Goal: Find specific page/section: Find specific page/section

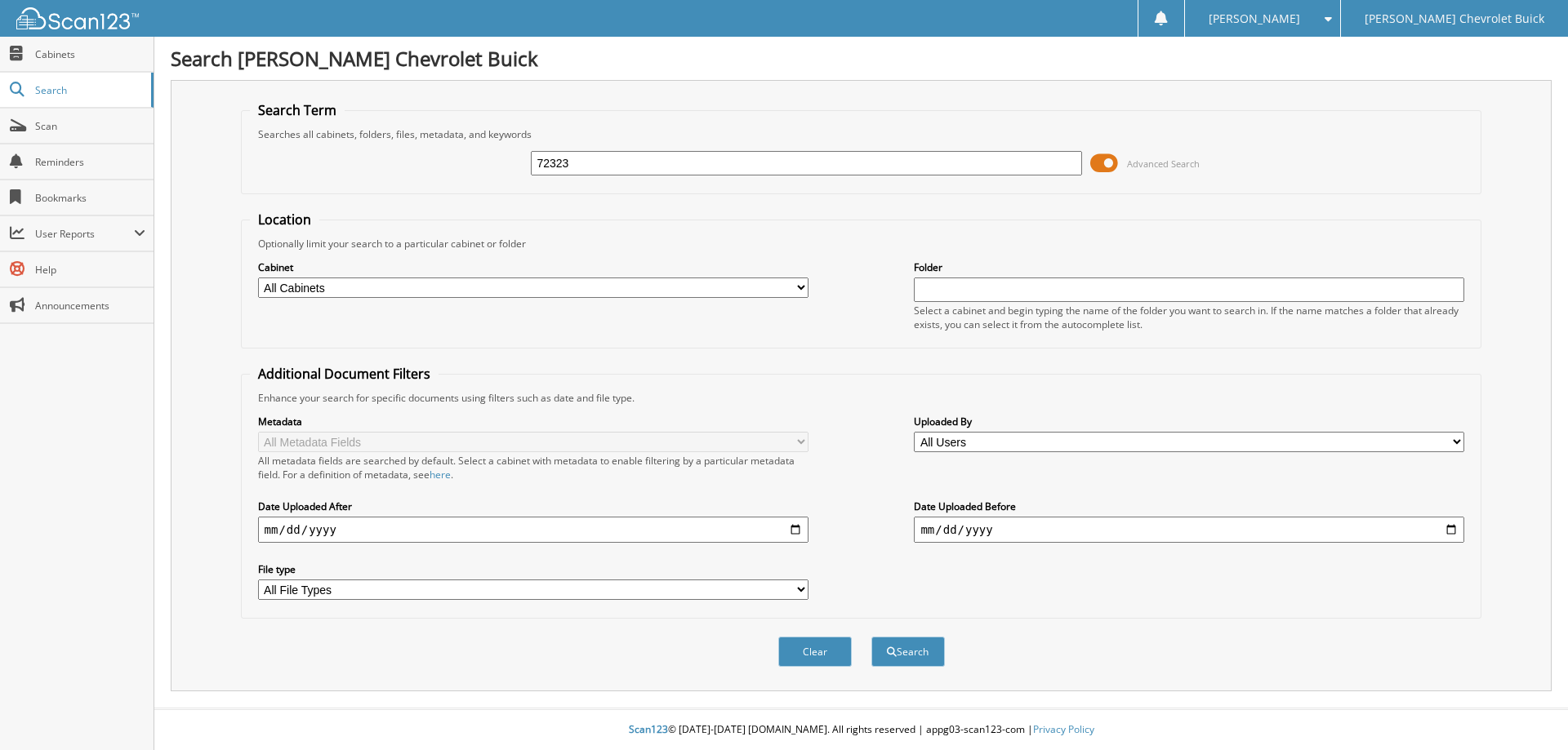
type input "72323"
click at [871, 636] on button "Search" at bounding box center [907, 651] width 73 height 30
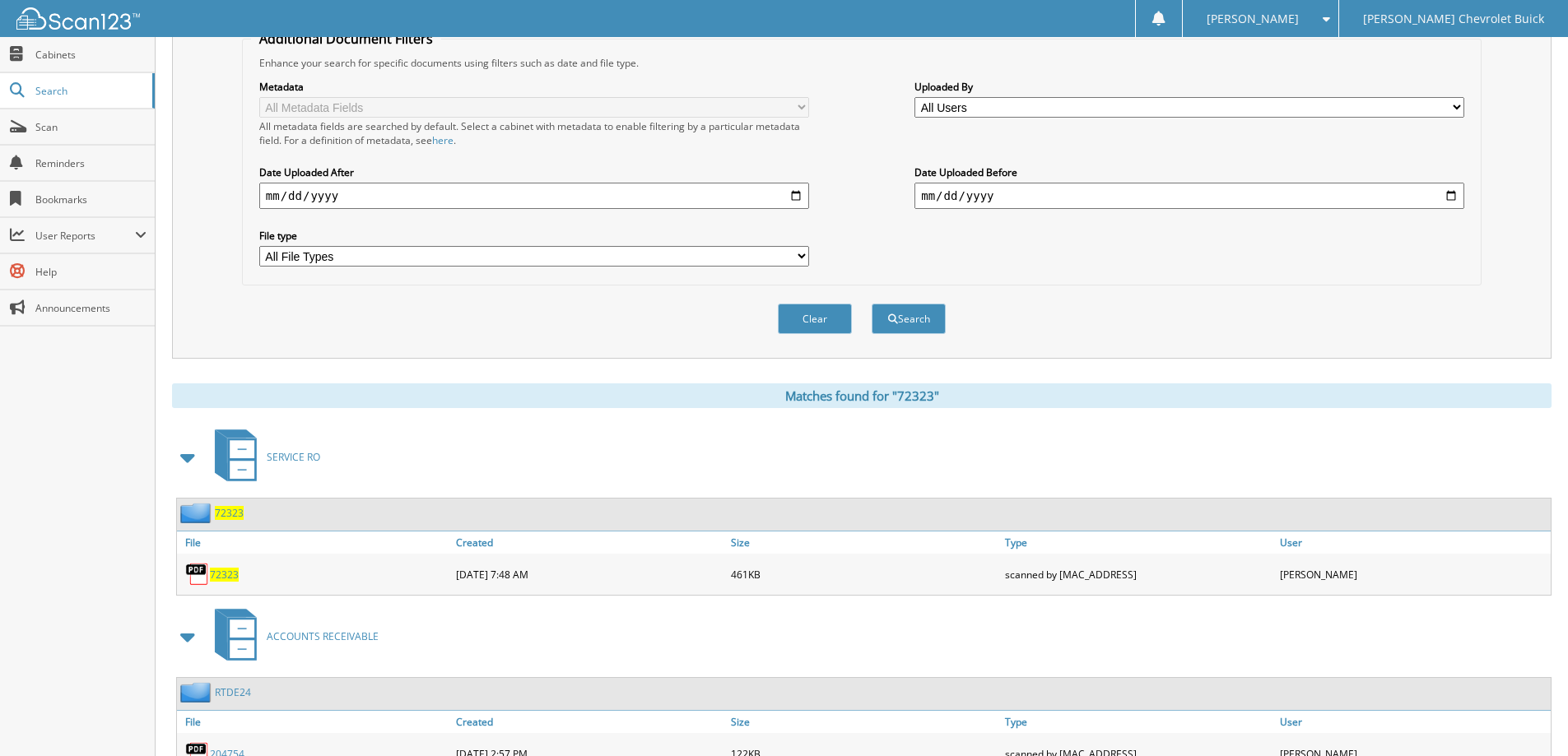
scroll to position [434, 0]
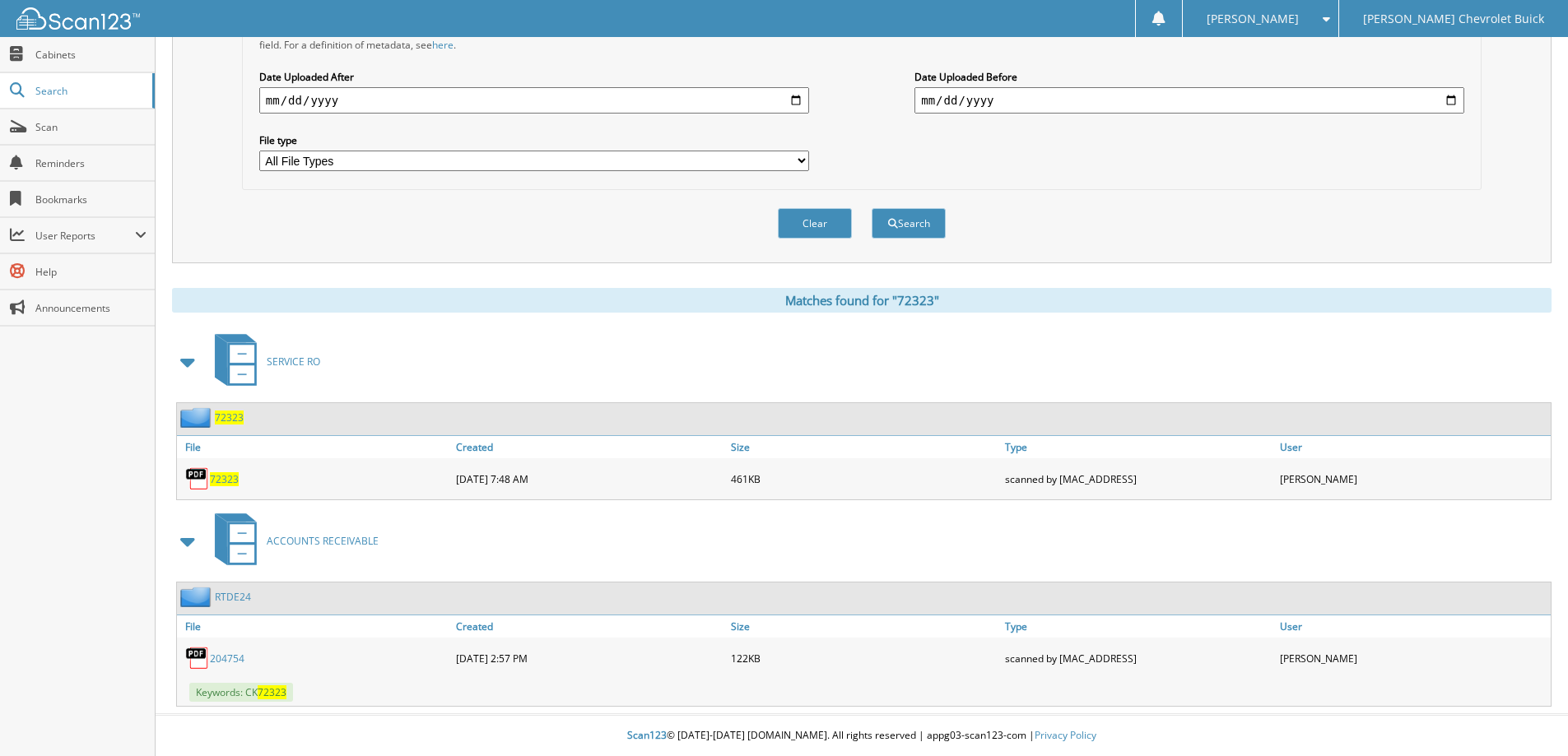
click at [224, 479] on span "72323" at bounding box center [224, 479] width 29 height 14
click at [278, 205] on div "Clear Search" at bounding box center [861, 224] width 1239 height 67
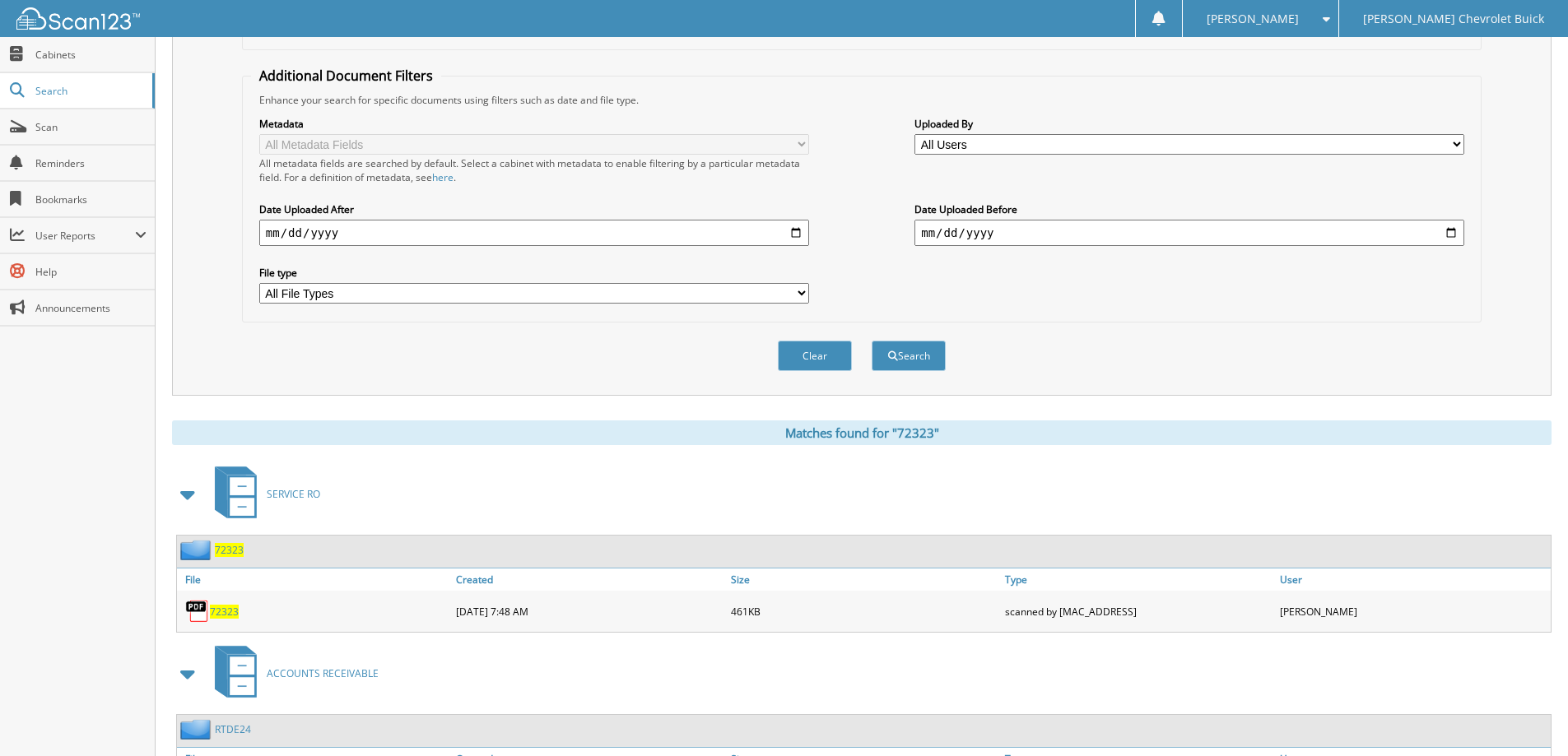
scroll to position [51, 0]
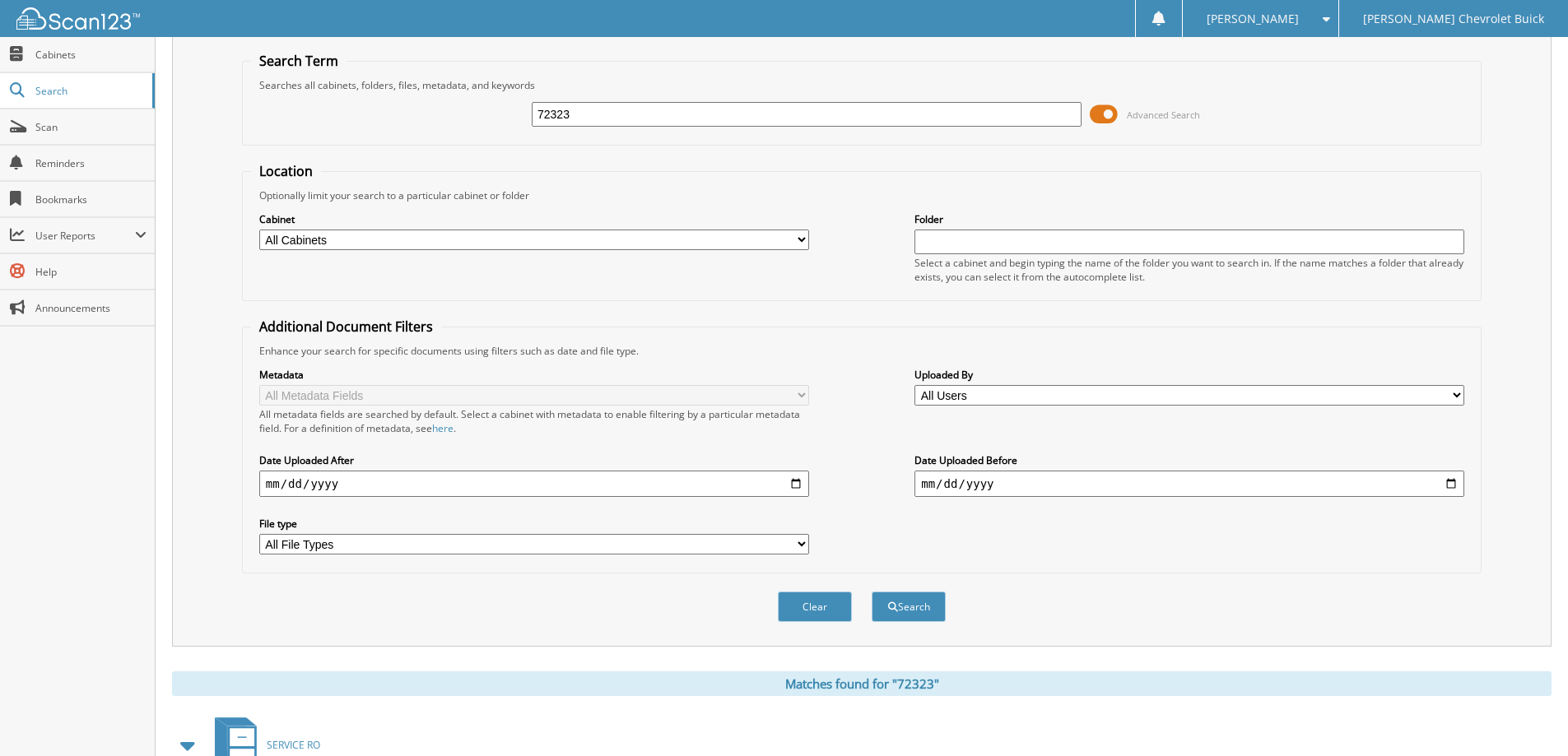
click at [584, 116] on input "72323" at bounding box center [806, 115] width 550 height 25
type input "d079"
click at [872, 592] on button "Search" at bounding box center [908, 607] width 74 height 31
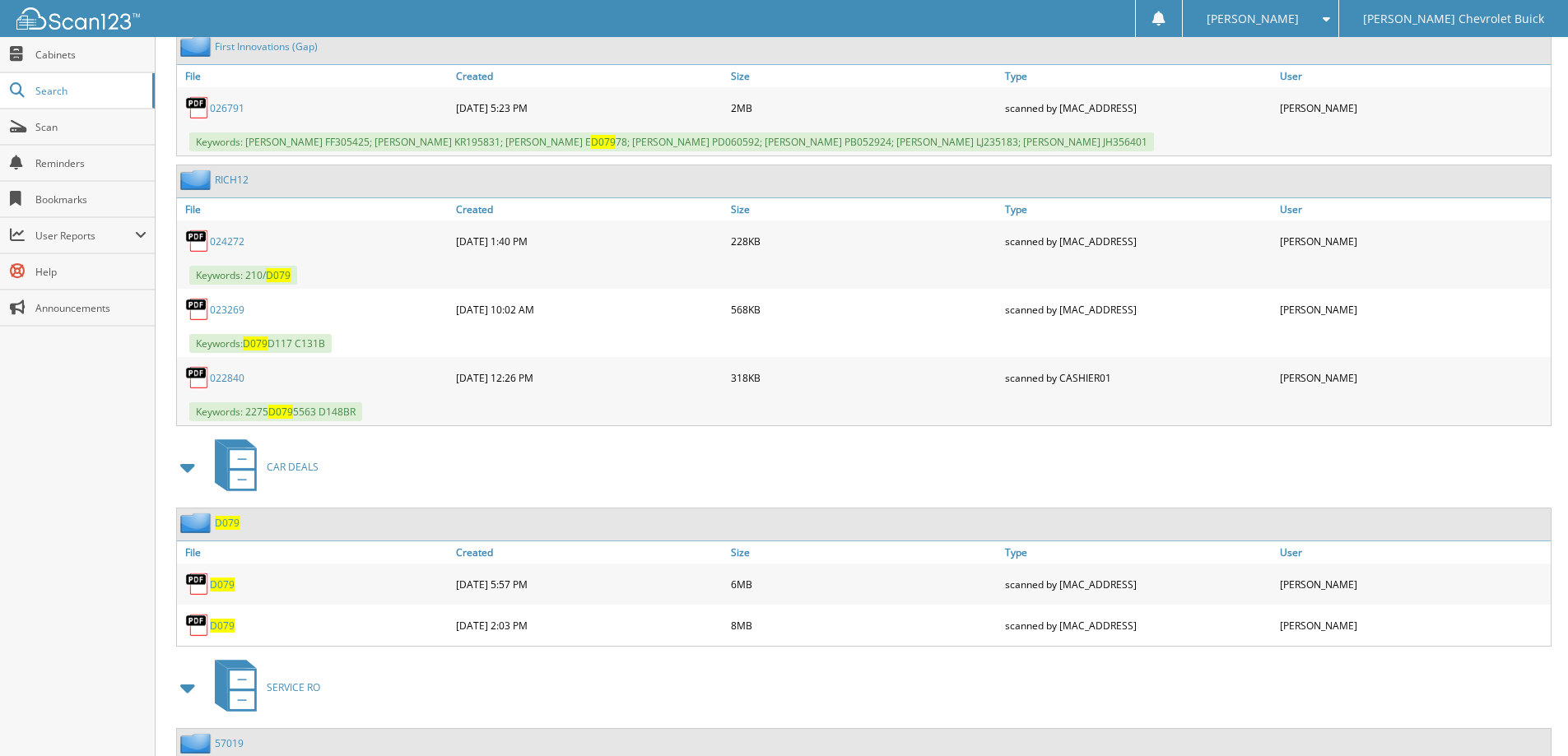
scroll to position [987, 0]
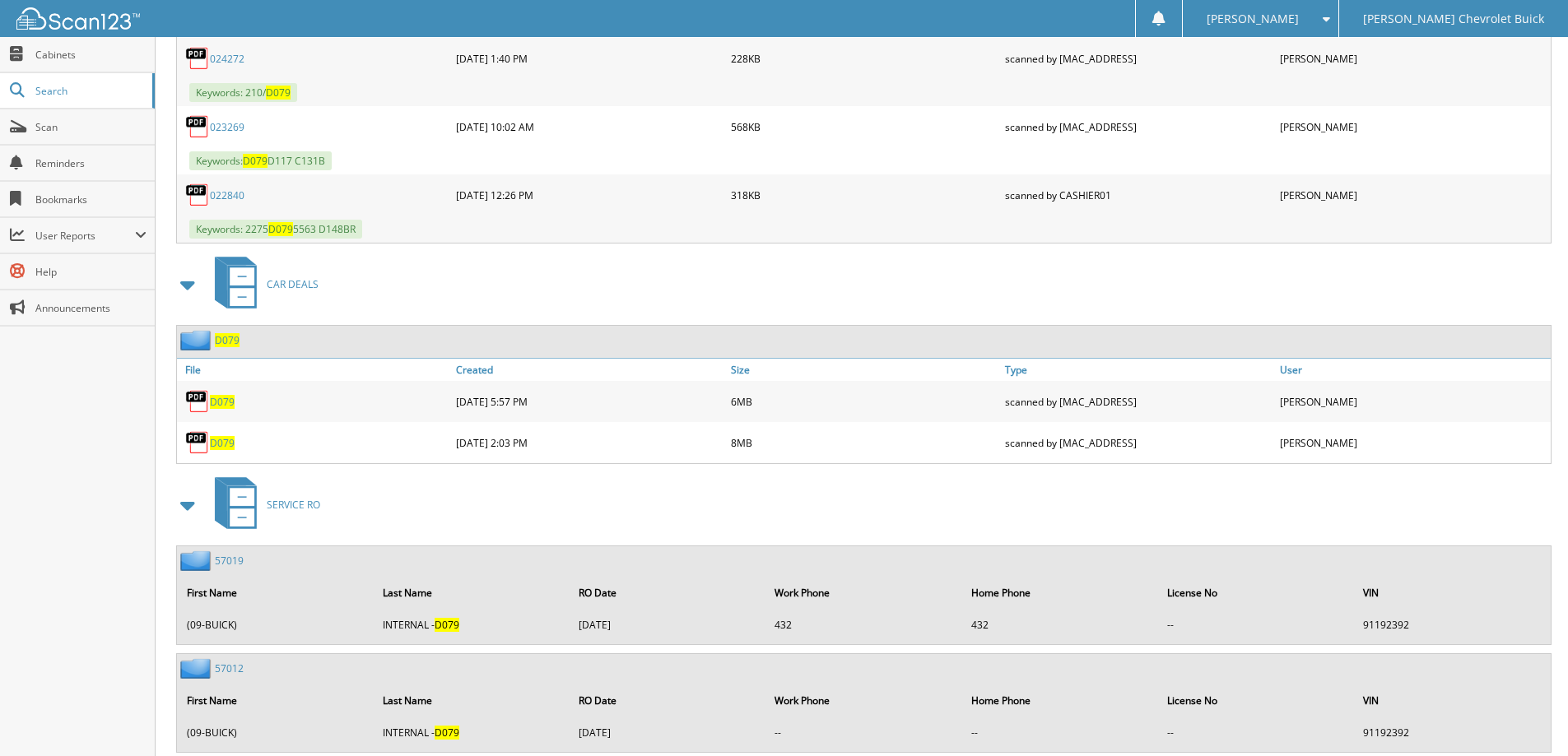
click at [216, 444] on span "D079" at bounding box center [222, 443] width 25 height 14
